Goal: Find contact information: Obtain details needed to contact an individual or organization

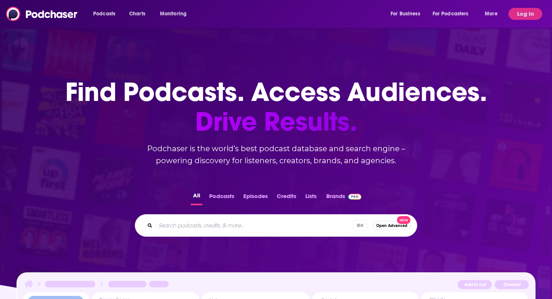
click at [221, 219] on div "⌘ K Open Advanced New" at bounding box center [276, 226] width 283 height 23
click at [215, 228] on input "Search podcasts, credits, & more..." at bounding box center [255, 226] width 198 height 12
paste input "The New Automation Mindset: AI + Automation + Integration Podcast"
type input "The New Automation Mindset: AI + Automation + Integration Podcast"
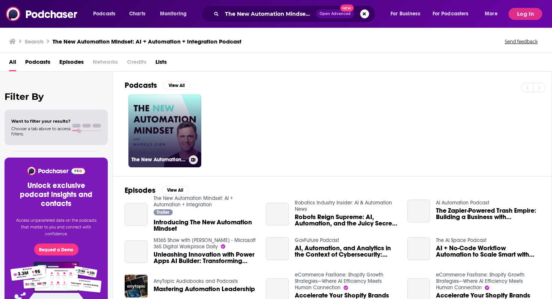
click at [169, 153] on link "The New Automation Mindset: AI + Automation + Integration" at bounding box center [165, 131] width 73 height 73
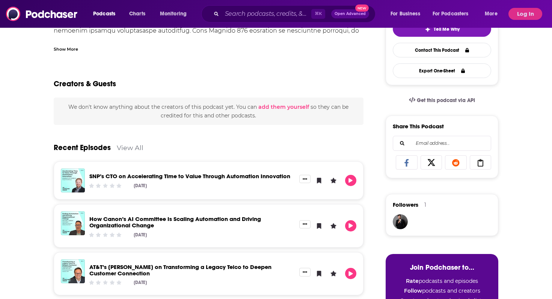
scroll to position [127, 0]
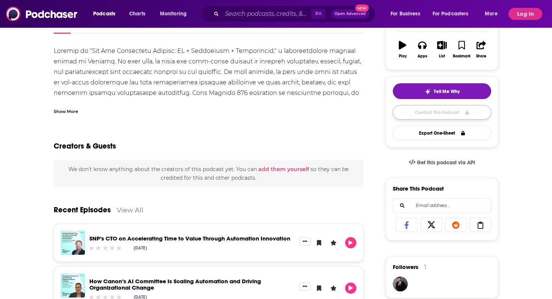
click at [405, 116] on link "Contact This Podcast" at bounding box center [442, 112] width 98 height 15
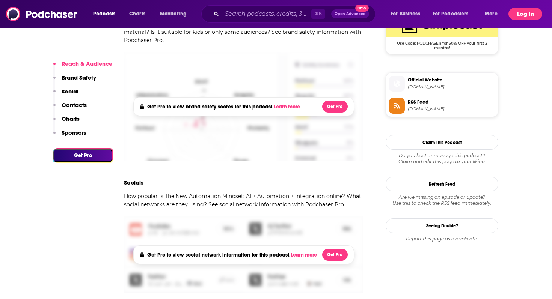
click at [523, 17] on button "Log In" at bounding box center [526, 14] width 34 height 12
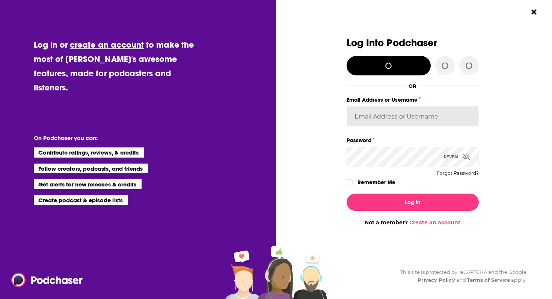
click at [392, 125] on input "Email Address or Username" at bounding box center [413, 116] width 132 height 20
click at [393, 123] on input "Email Address or Username" at bounding box center [413, 116] width 132 height 20
click at [428, 119] on input "Email Address or Username" at bounding box center [413, 116] width 132 height 20
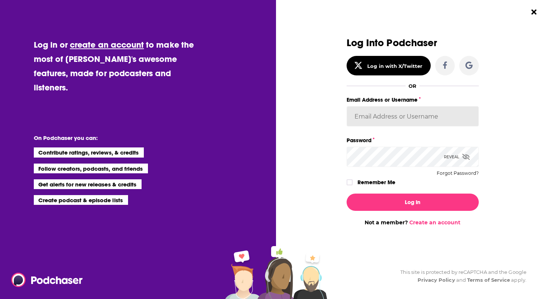
click at [426, 117] on input "Email Address or Username" at bounding box center [413, 116] width 132 height 20
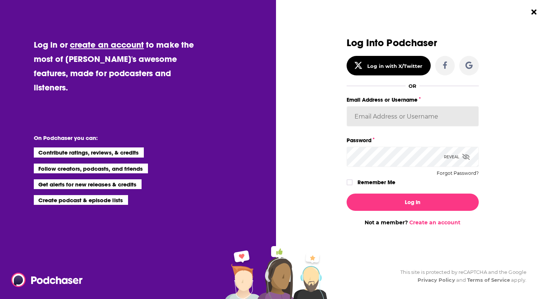
click at [427, 112] on input "Email Address or Username" at bounding box center [413, 116] width 132 height 20
type input "j"
click at [399, 128] on div "Email Address or Username j" at bounding box center [413, 115] width 132 height 41
click at [384, 122] on input "j" at bounding box center [413, 116] width 132 height 20
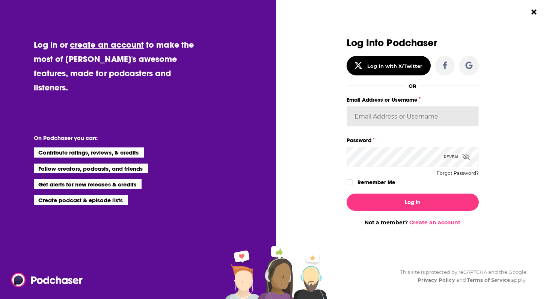
paste input "LKassela"
type input "LKassela"
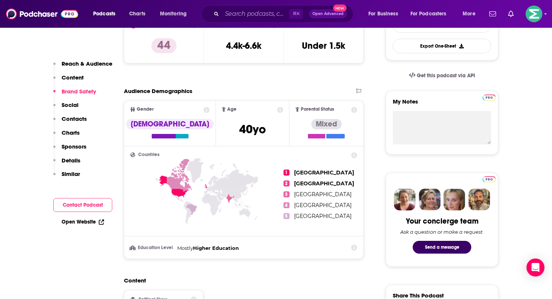
scroll to position [588, 0]
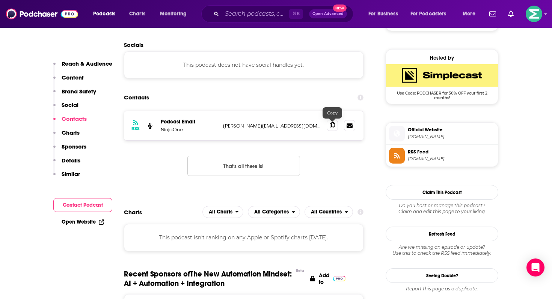
click at [334, 130] on span at bounding box center [332, 125] width 11 height 11
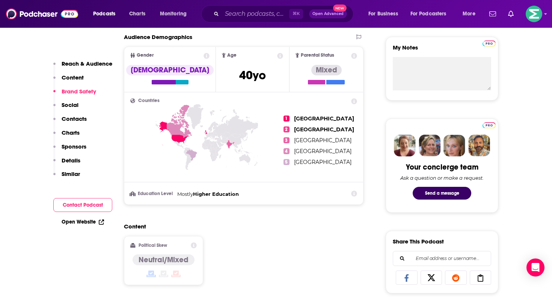
scroll to position [0, 0]
